Goal: Task Accomplishment & Management: Use online tool/utility

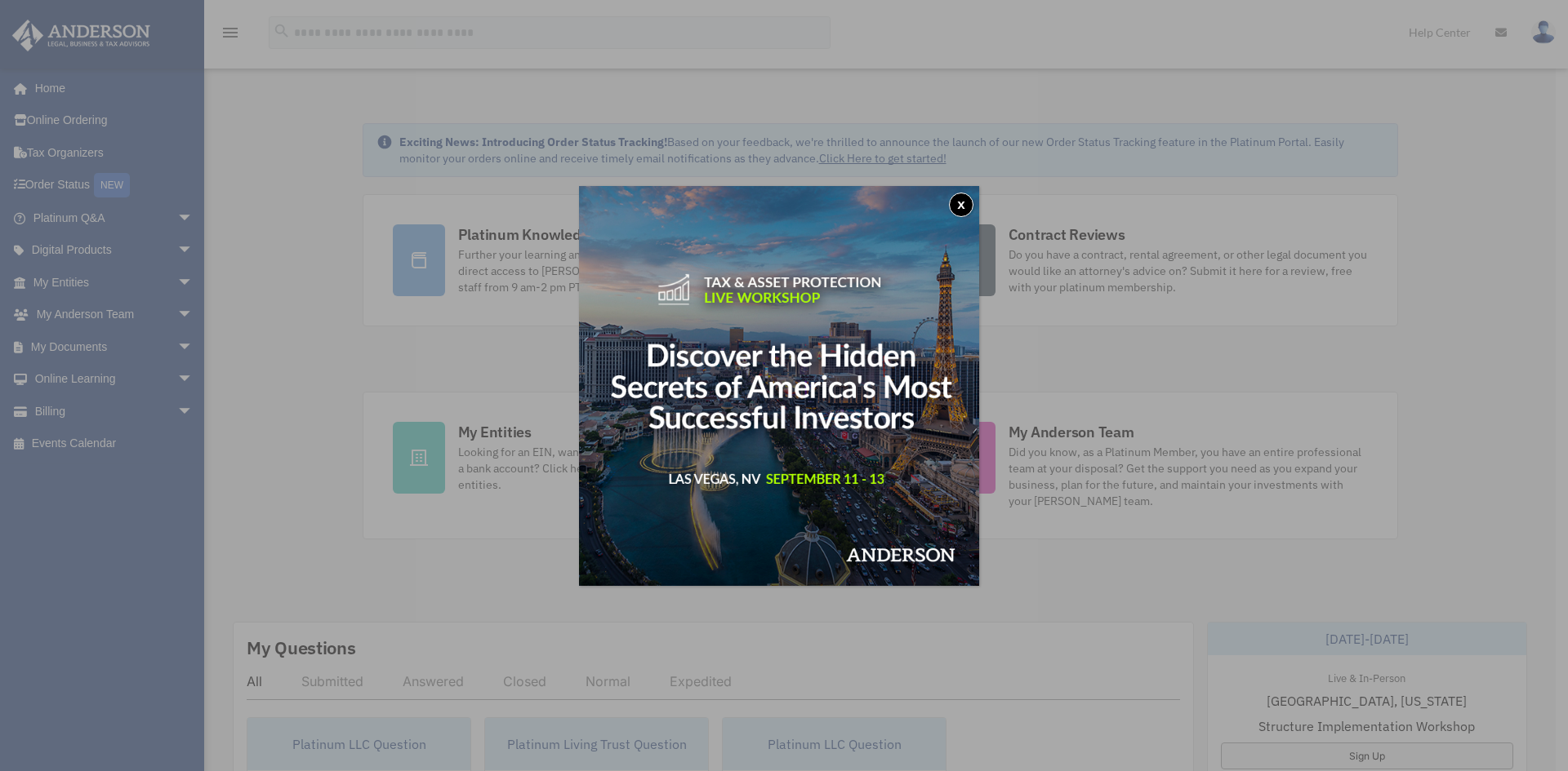
click at [966, 209] on button "x" at bounding box center [960, 204] width 24 height 24
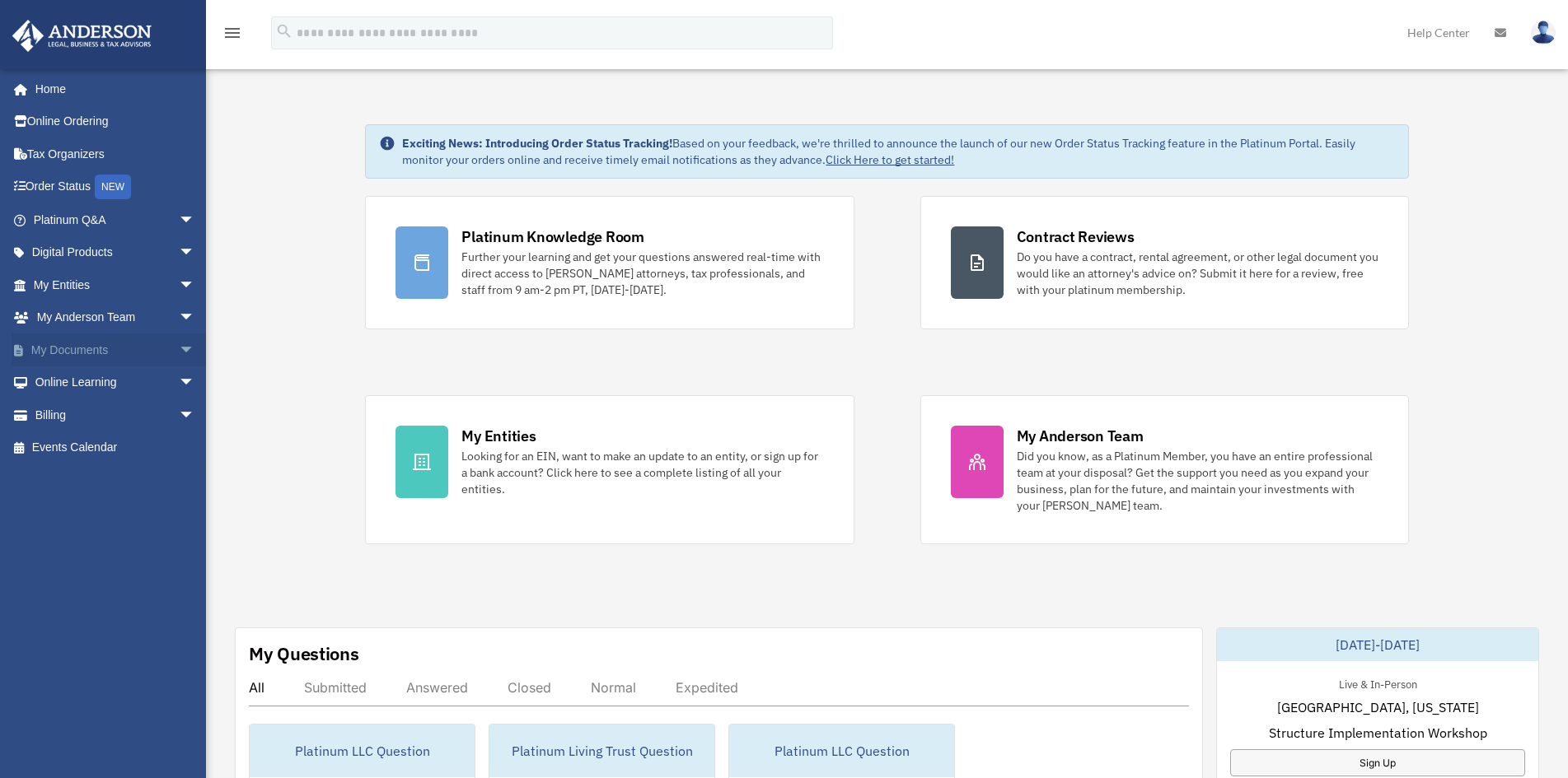
click at [179, 353] on span "arrow_drop_down" at bounding box center [195, 350] width 33 height 33
click at [117, 384] on link "Box" at bounding box center [122, 383] width 197 height 33
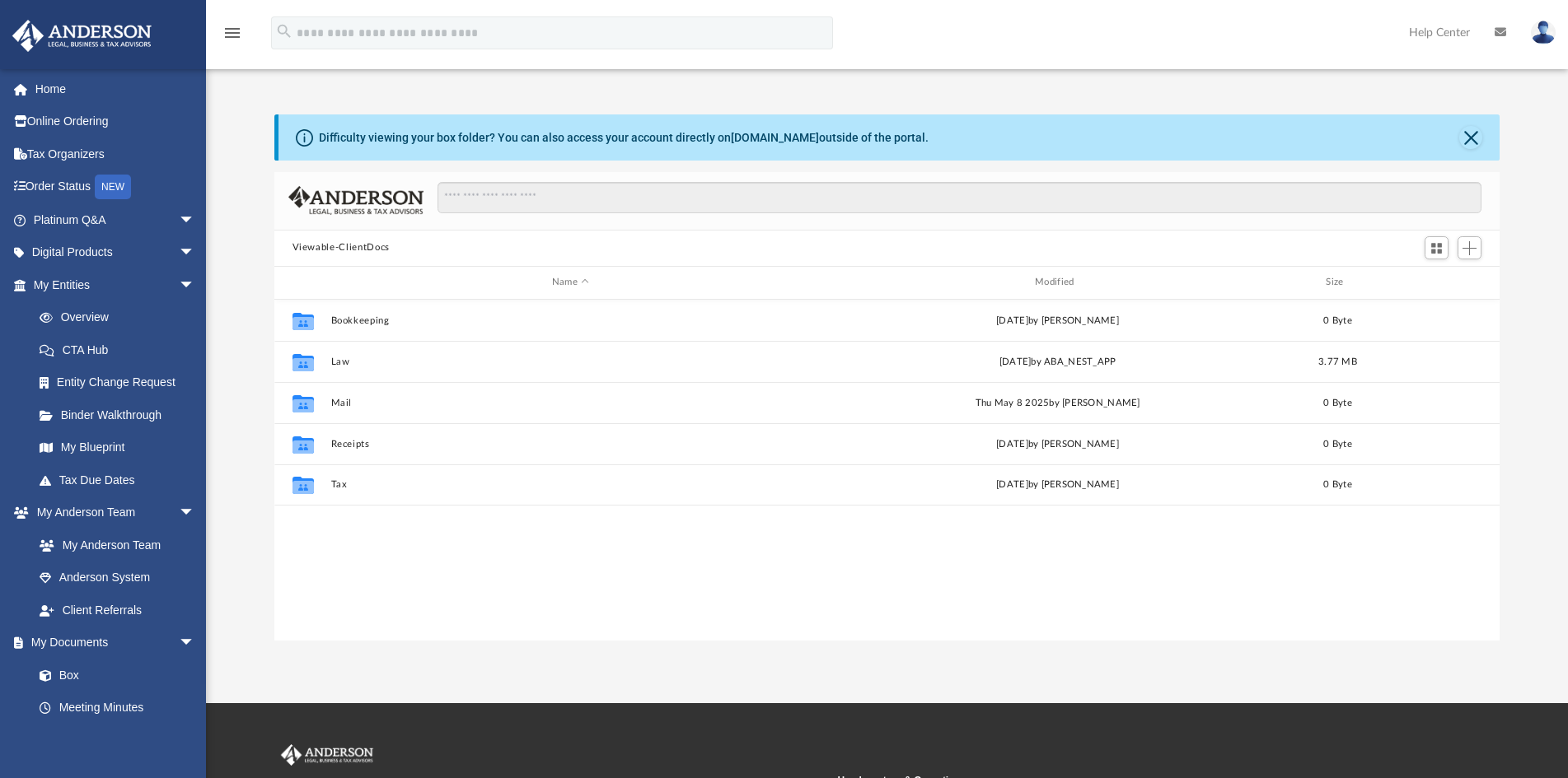
scroll to position [361, 1211]
click at [1471, 247] on span "Add" at bounding box center [1470, 248] width 14 height 14
click at [1425, 283] on li "Upload" at bounding box center [1445, 281] width 52 height 17
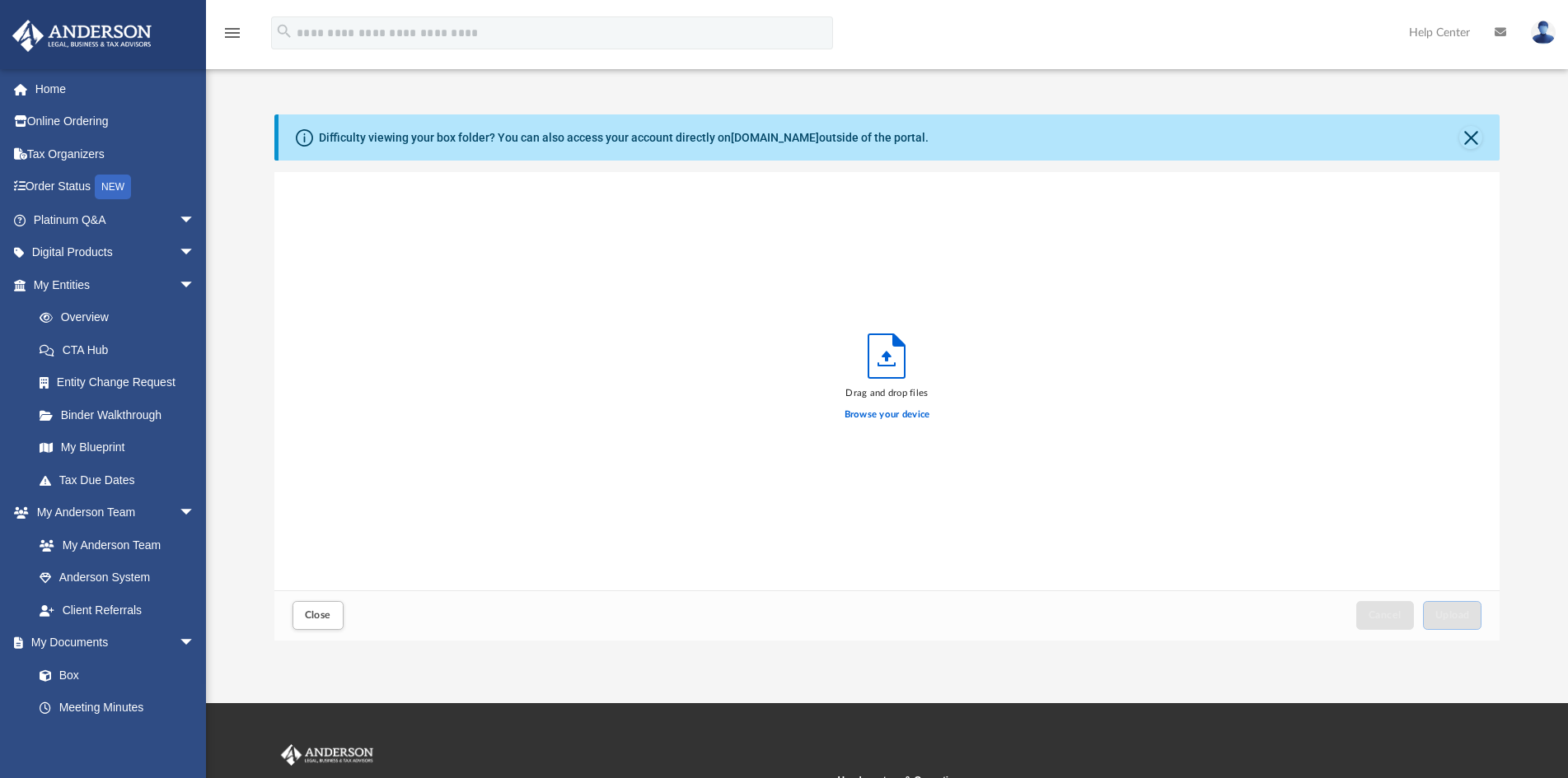
scroll to position [403, 1211]
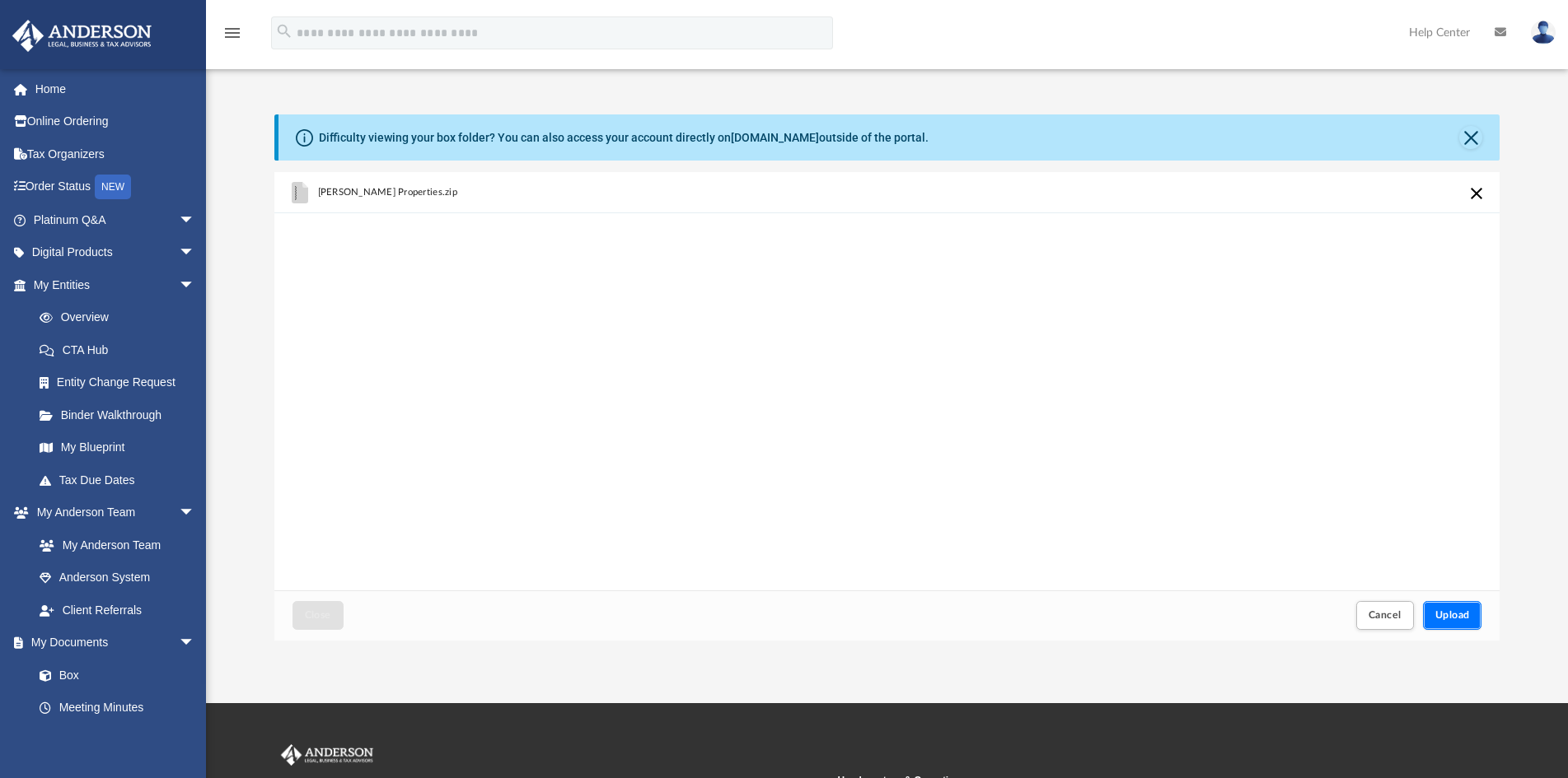
click at [1452, 616] on span "Upload" at bounding box center [1452, 615] width 34 height 10
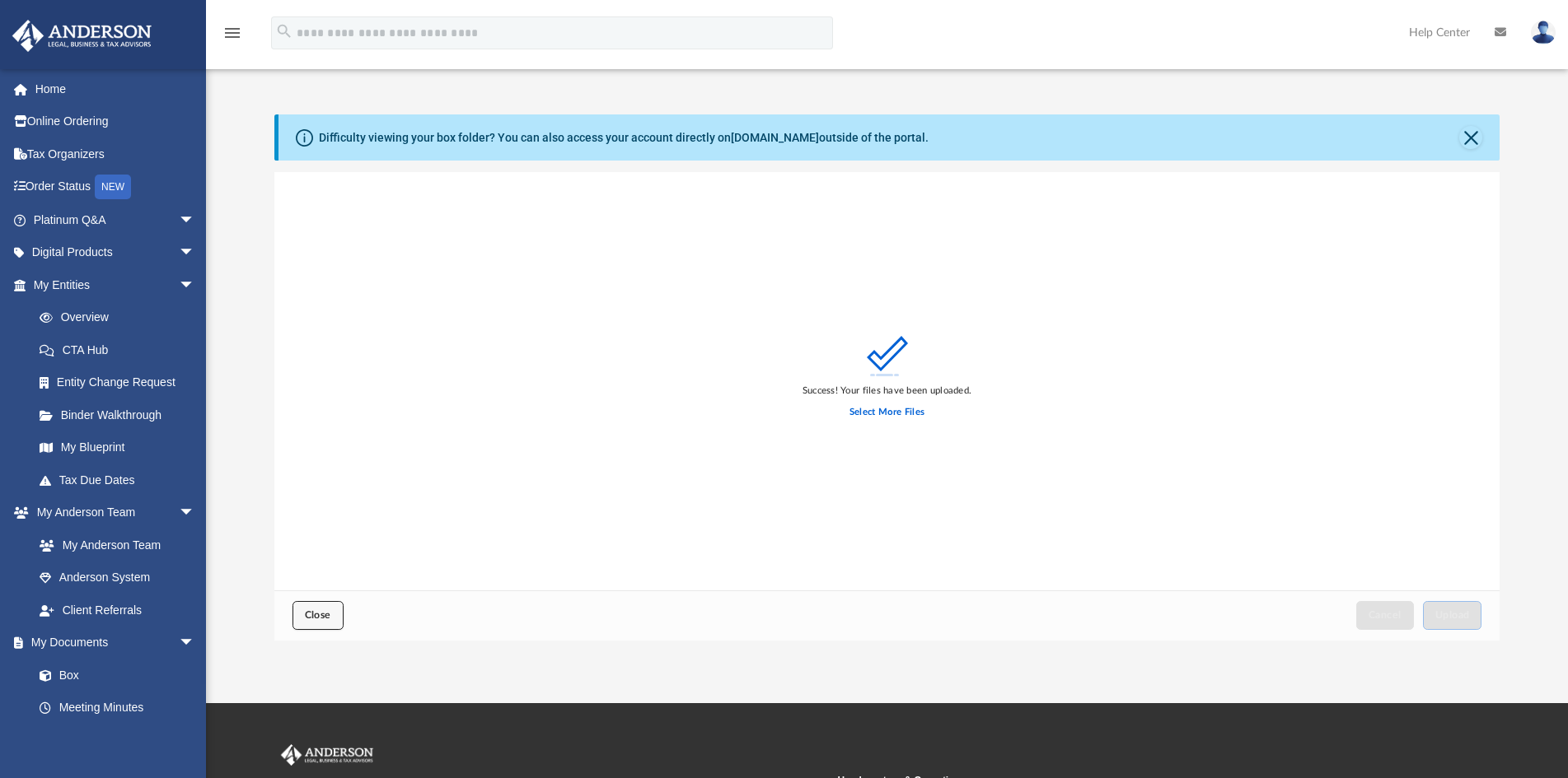
click at [310, 617] on span "Close" at bounding box center [318, 615] width 26 height 10
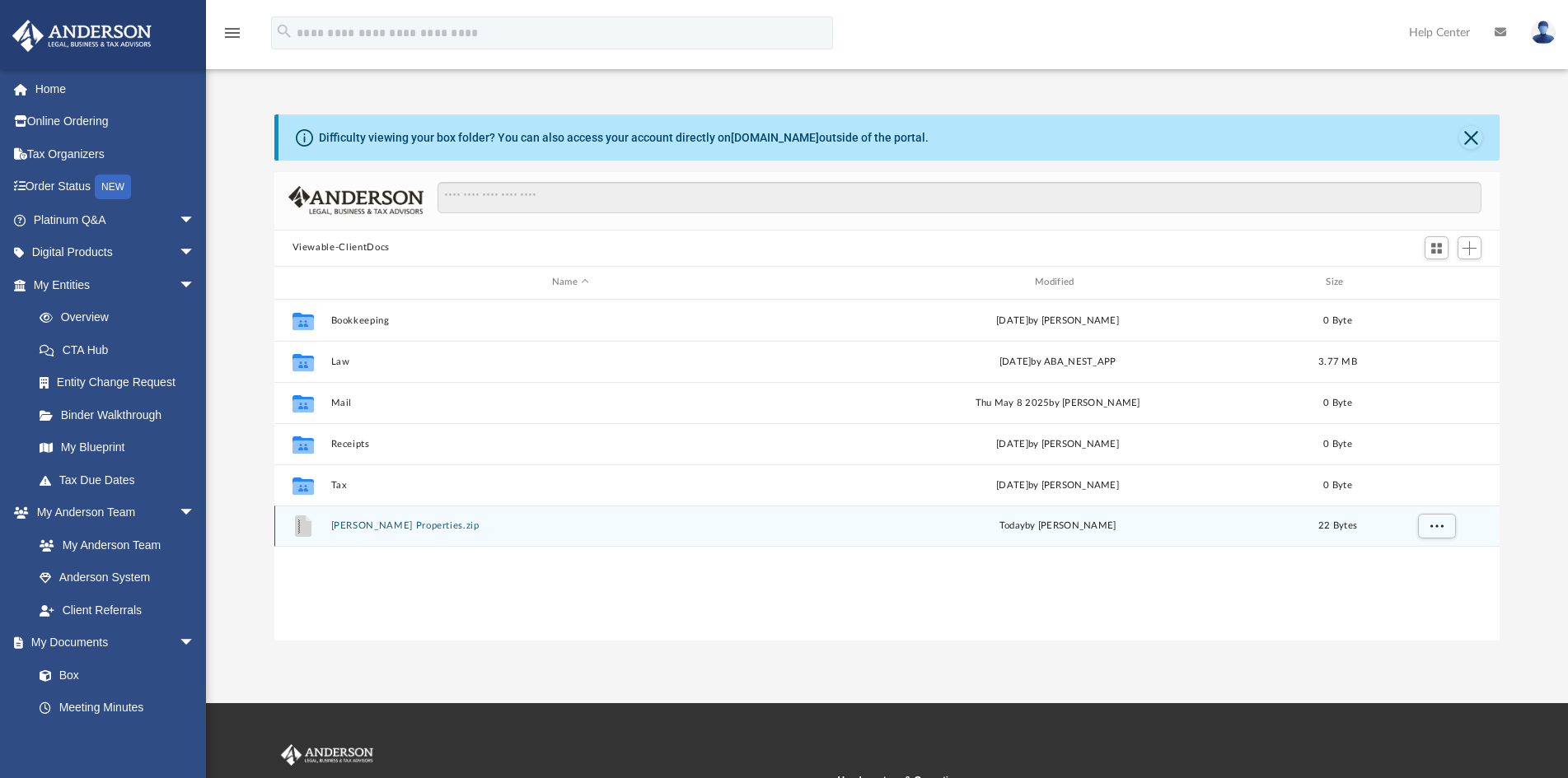
click at [410, 526] on button "Eric Hogue's Properties.zip" at bounding box center [570, 526] width 479 height 11
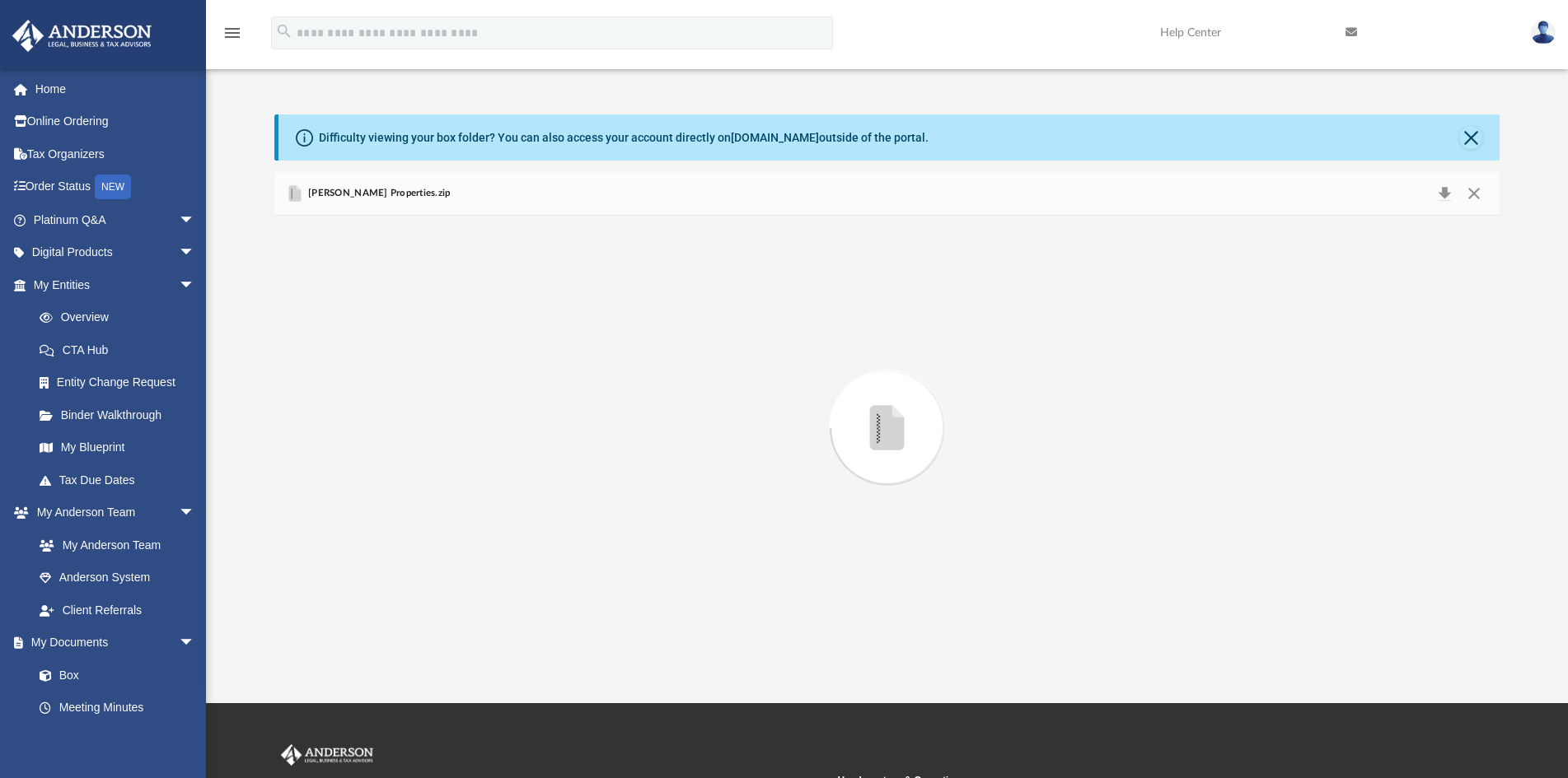
click at [402, 193] on span "Eric Hogue's Properties.zip" at bounding box center [378, 193] width 146 height 14
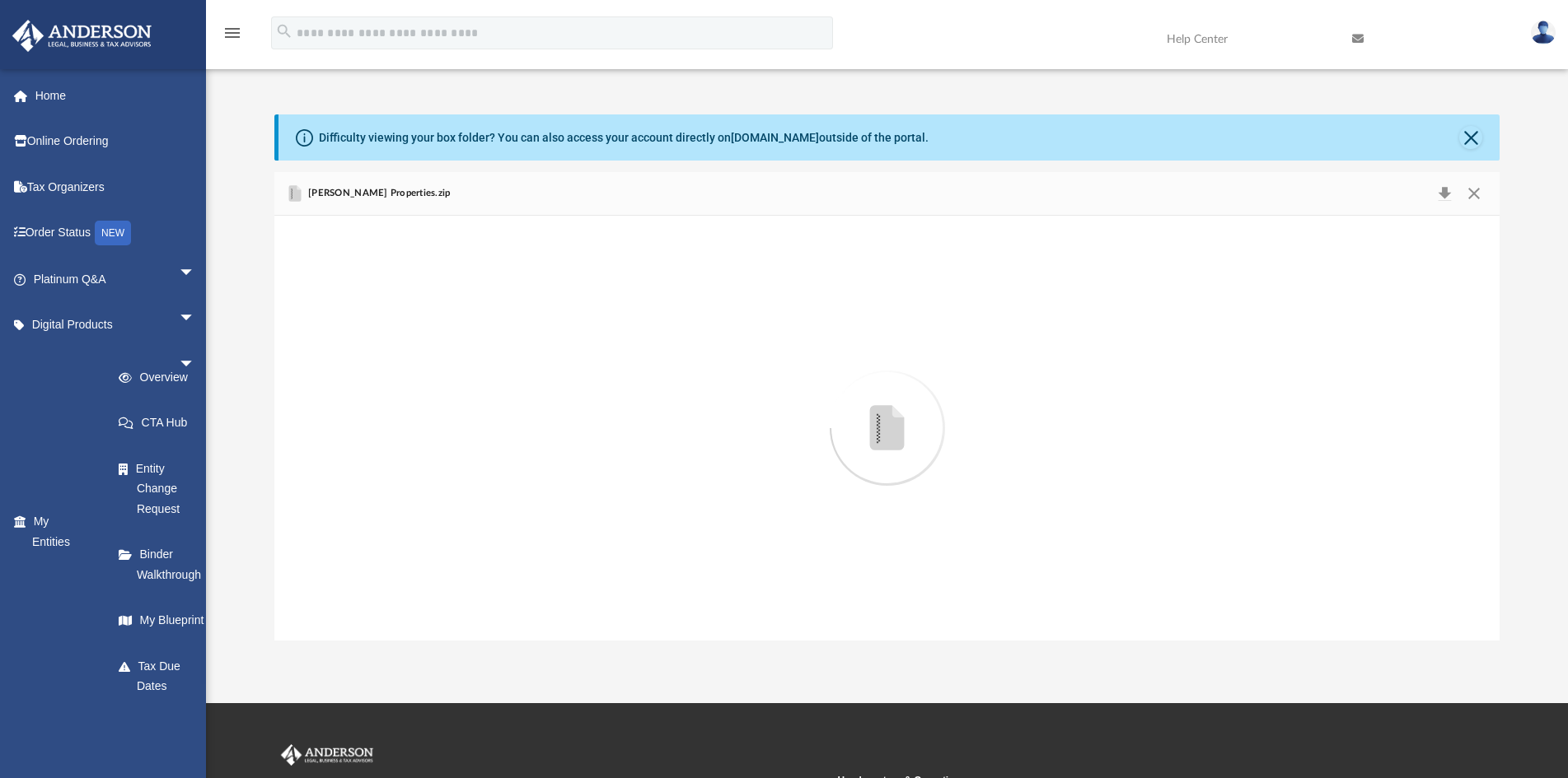
click at [408, 191] on span "Eric Hogue's Properties.zip" at bounding box center [378, 193] width 146 height 14
click at [1476, 193] on button "Close" at bounding box center [1473, 194] width 30 height 23
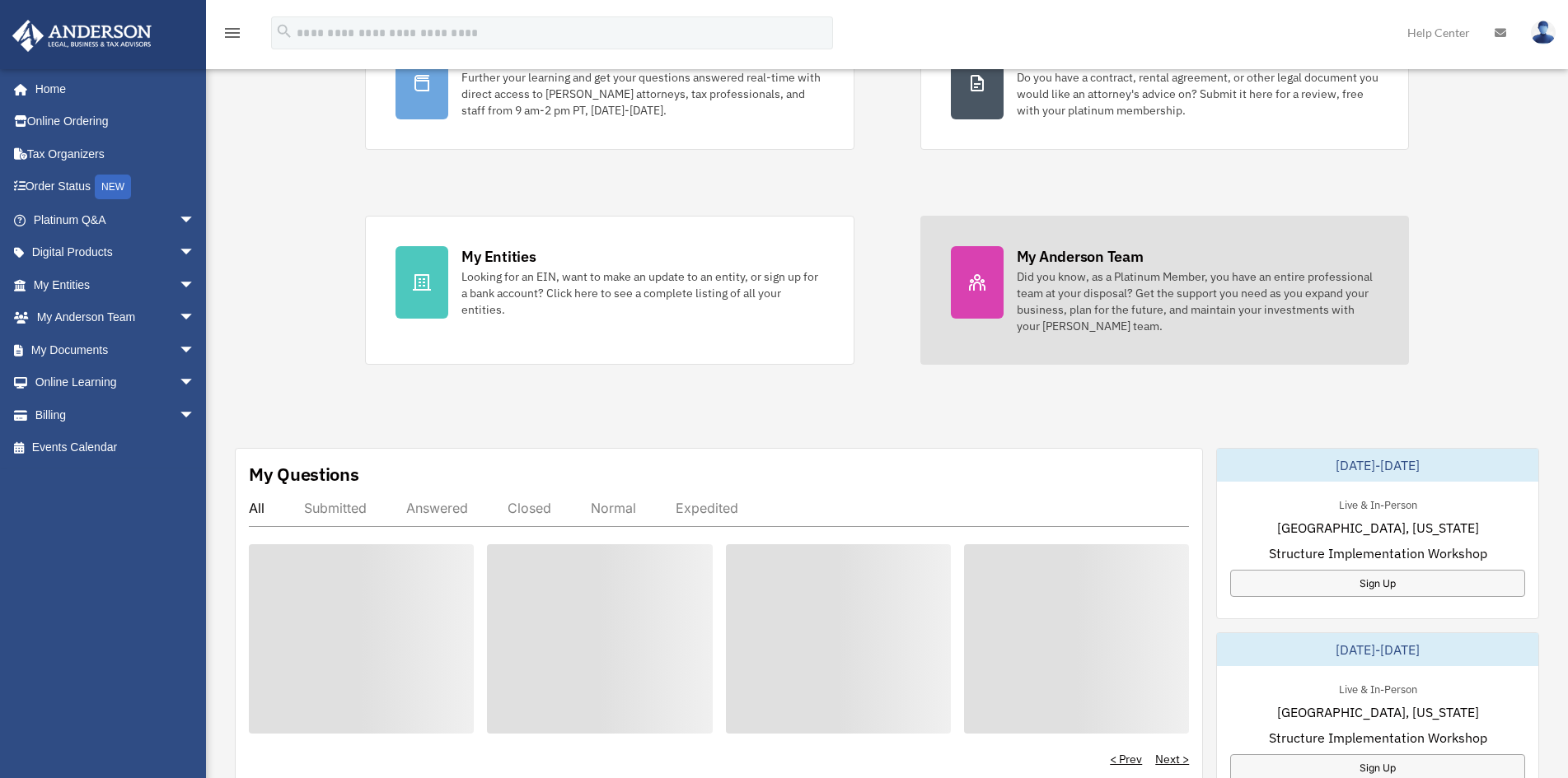
scroll to position [412, 0]
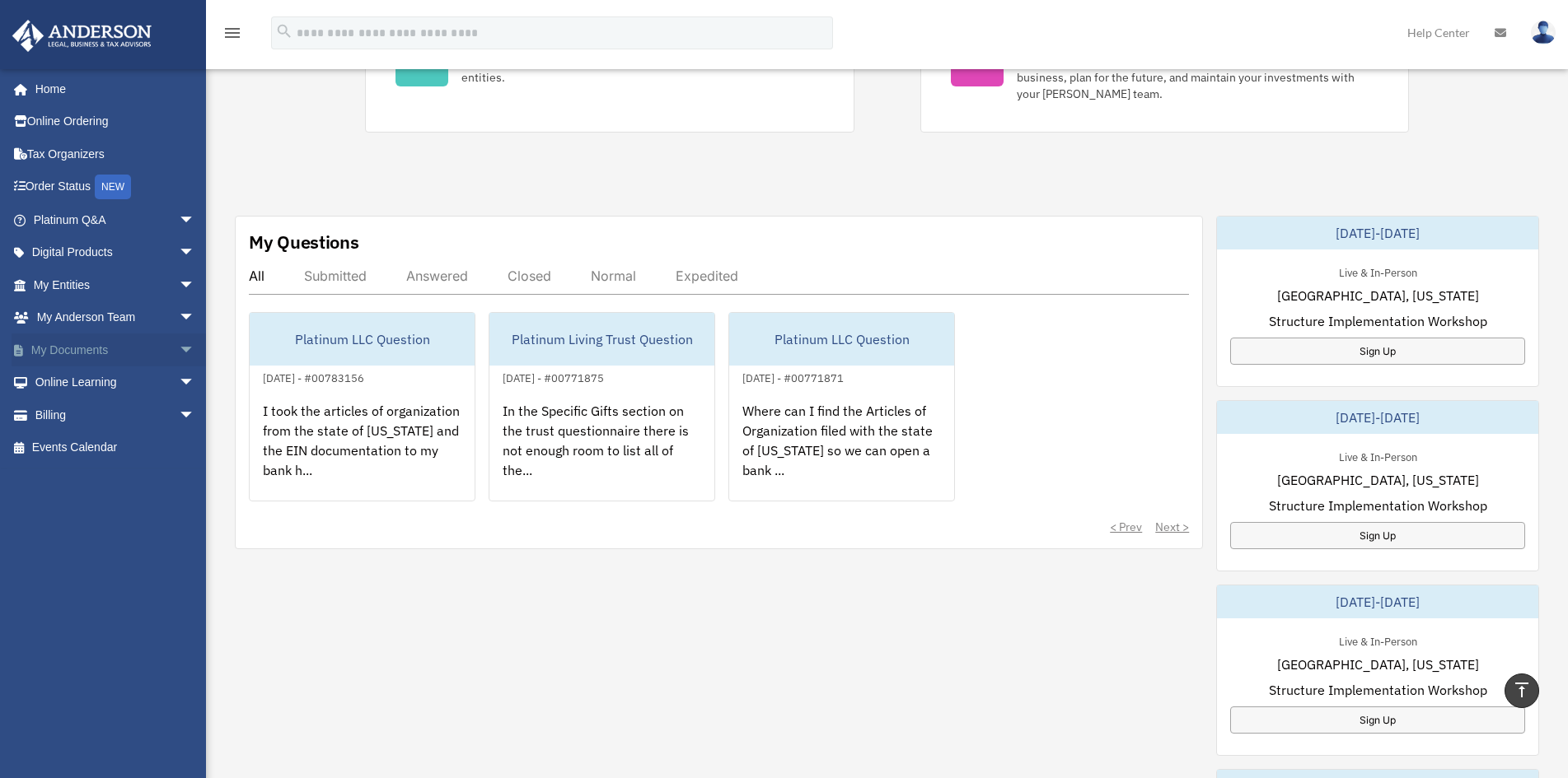
click at [179, 346] on span "arrow_drop_down" at bounding box center [195, 350] width 33 height 33
click at [144, 393] on link "Box" at bounding box center [122, 383] width 197 height 33
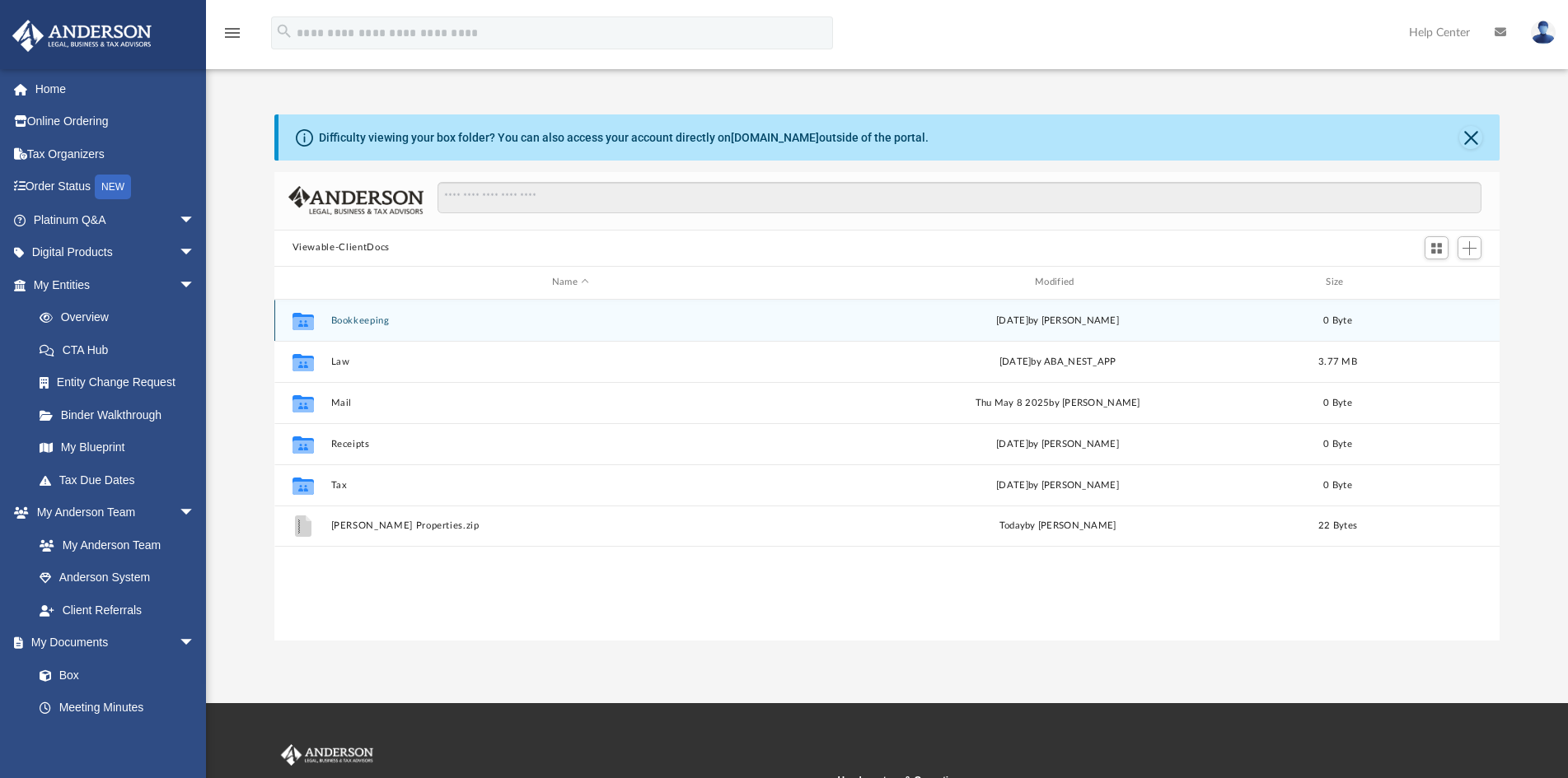
scroll to position [361, 1211]
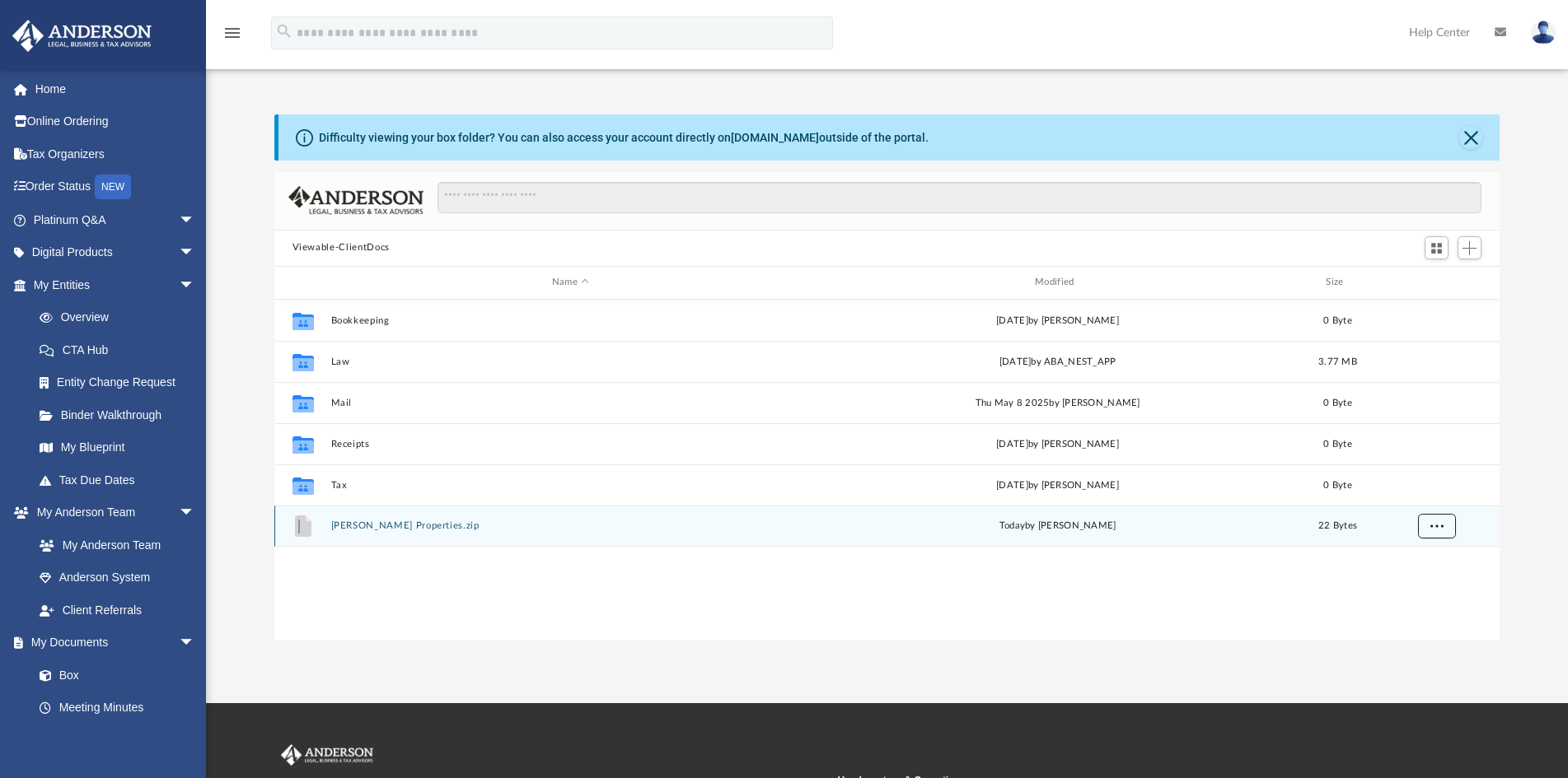
click at [1439, 530] on span "More options" at bounding box center [1435, 526] width 14 height 9
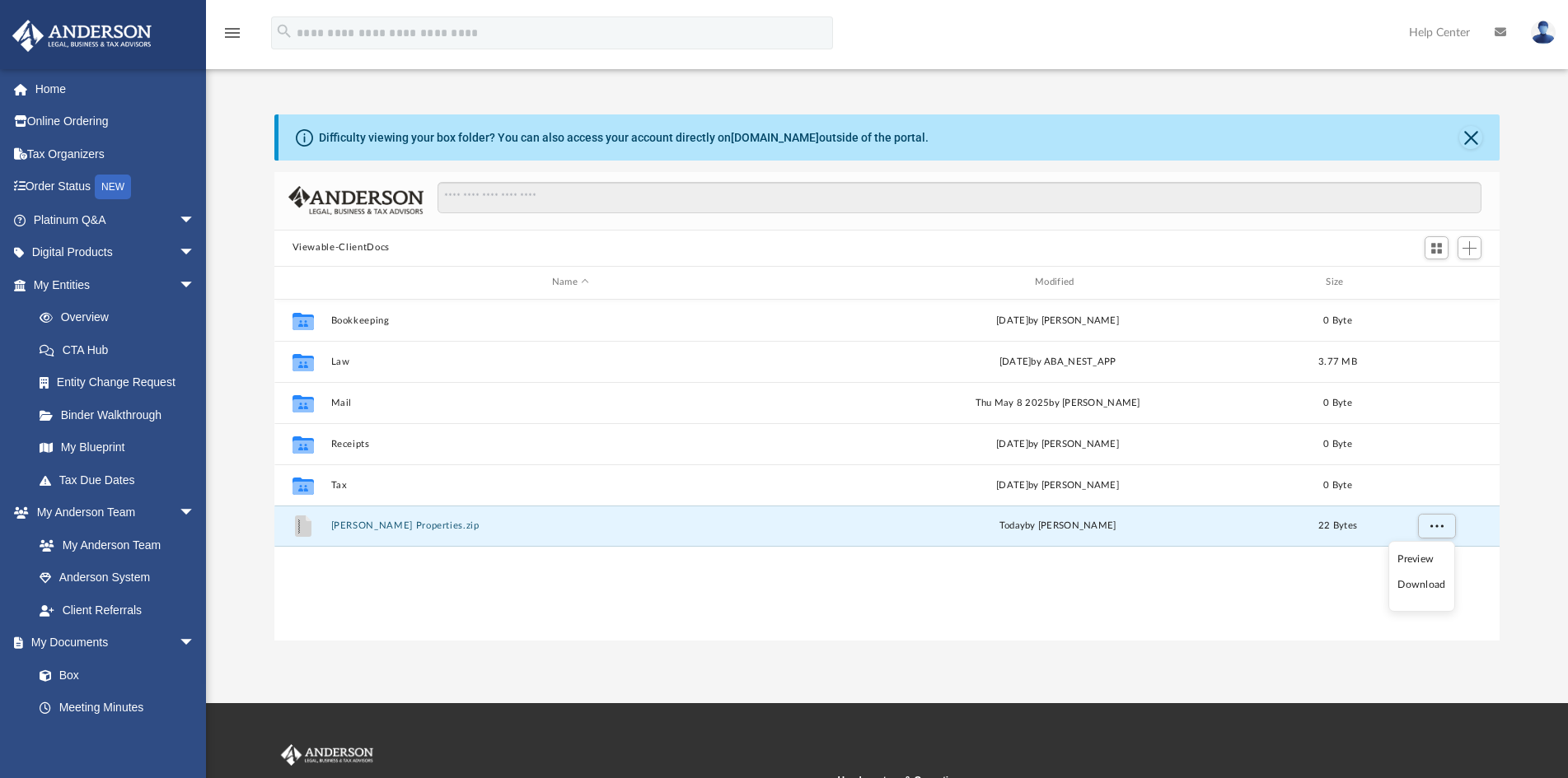
click at [1214, 569] on div "Collaborated Folder Bookkeeping [DATE] by [PERSON_NAME] 0 Byte Collaborated Fol…" at bounding box center [887, 470] width 1226 height 341
